Goal: Obtain resource: Obtain resource

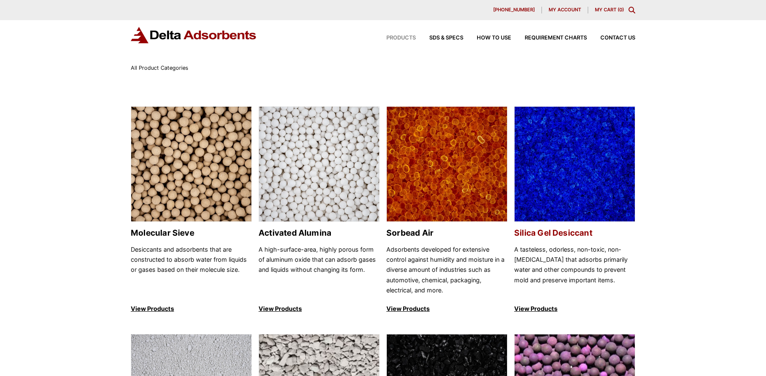
click at [583, 205] on img at bounding box center [575, 165] width 120 height 116
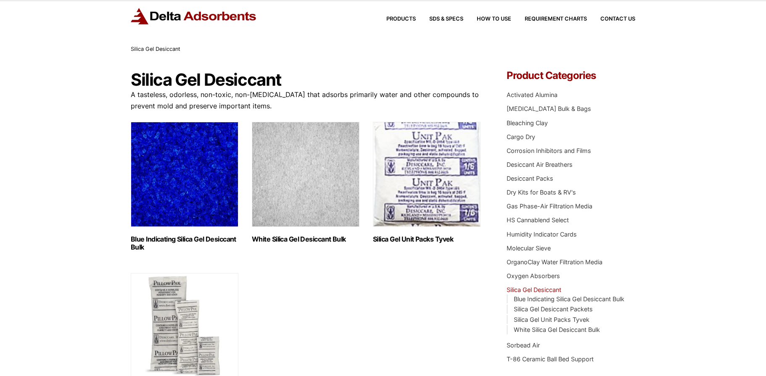
scroll to position [20, 0]
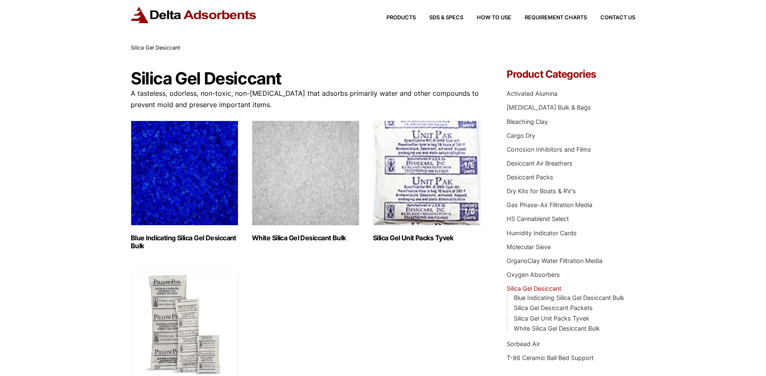
click at [201, 194] on img "Visit product category Blue Indicating Silica Gel Desiccant Bulk" at bounding box center [185, 173] width 108 height 105
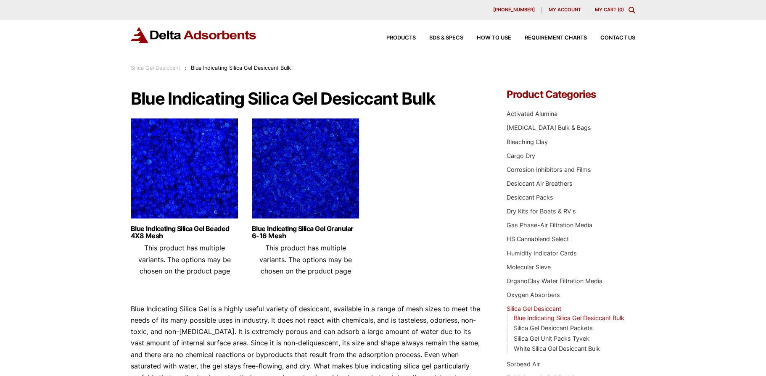
click at [278, 201] on img at bounding box center [306, 170] width 108 height 105
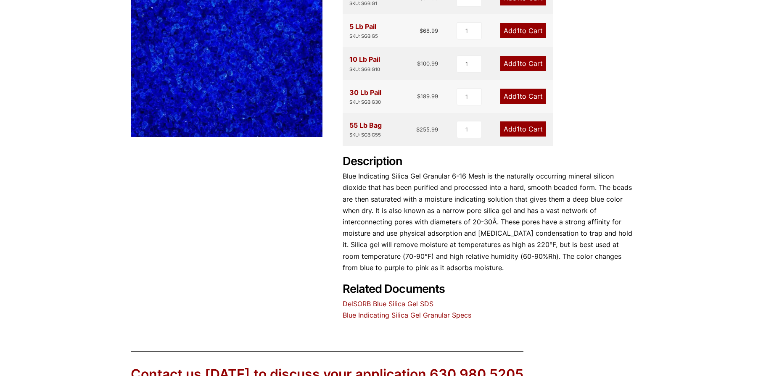
scroll to position [310, 0]
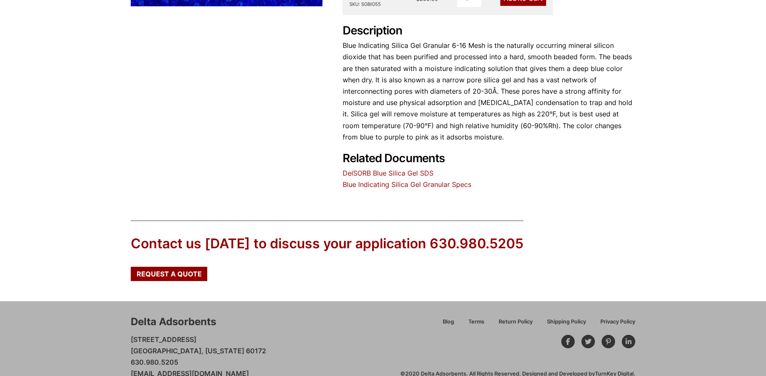
click at [443, 185] on link "Blue Indicating Silica Gel Granular Specs" at bounding box center [407, 184] width 129 height 8
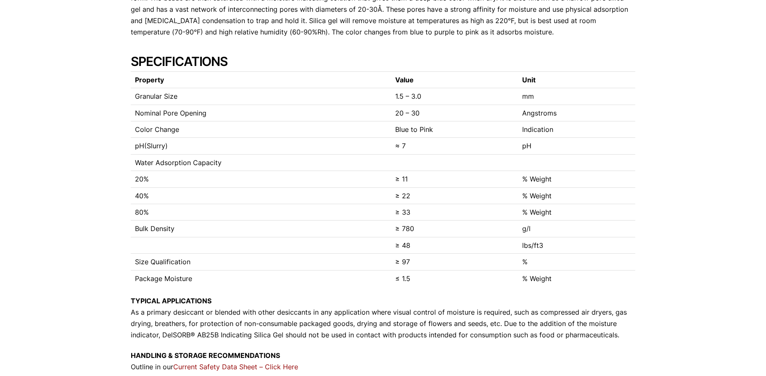
scroll to position [179, 0]
